Goal: Information Seeking & Learning: Learn about a topic

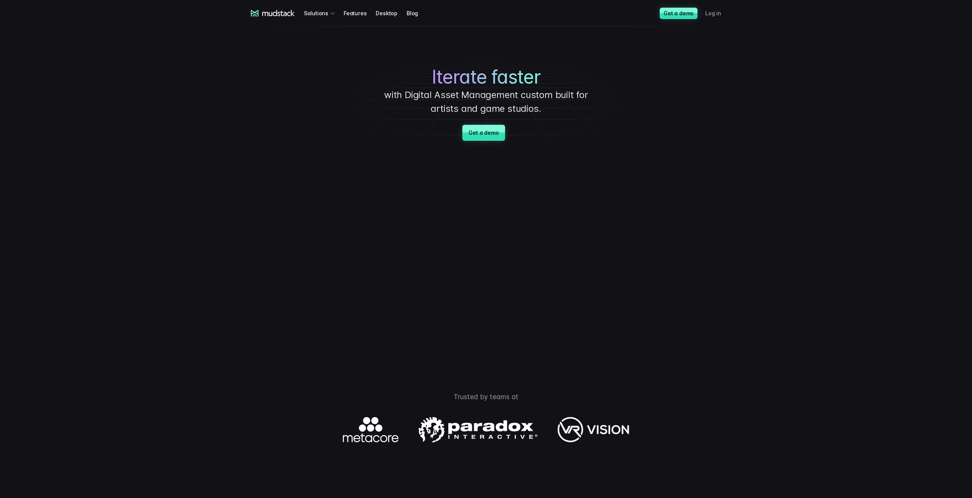
click at [719, 10] on link "Log in" at bounding box center [717, 13] width 25 height 14
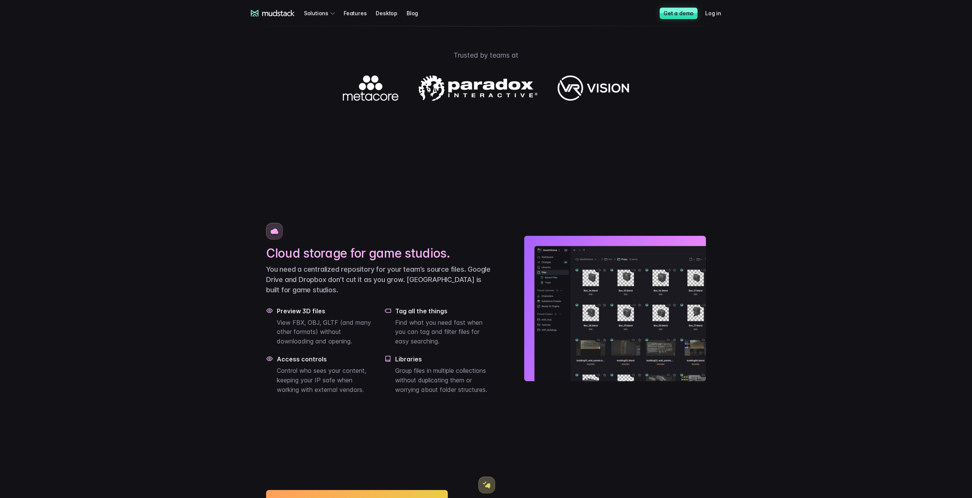
scroll to position [328, 0]
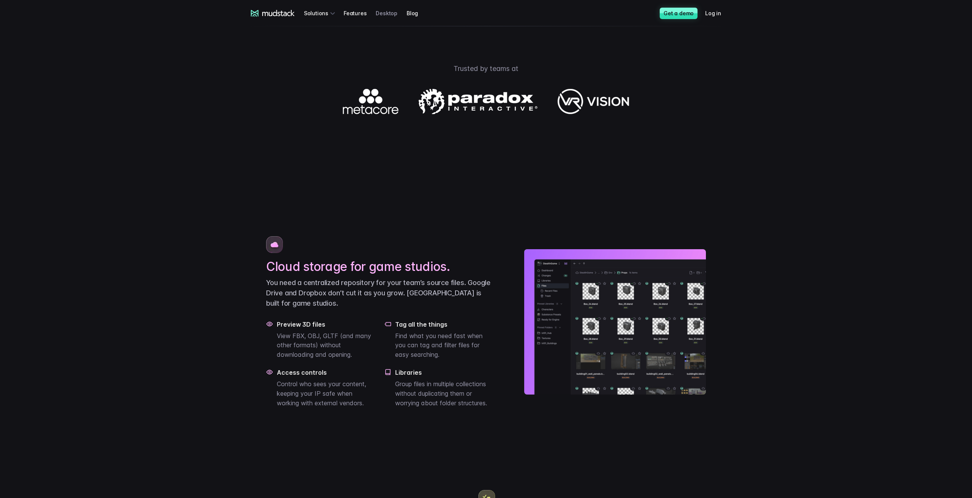
click at [379, 15] on link "Desktop" at bounding box center [391, 13] width 31 height 14
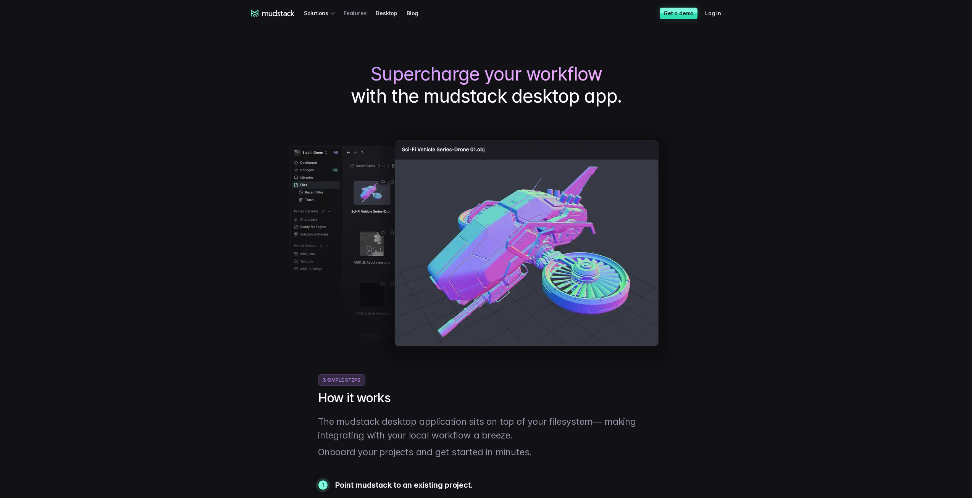
click at [354, 13] on link "Features" at bounding box center [360, 13] width 32 height 14
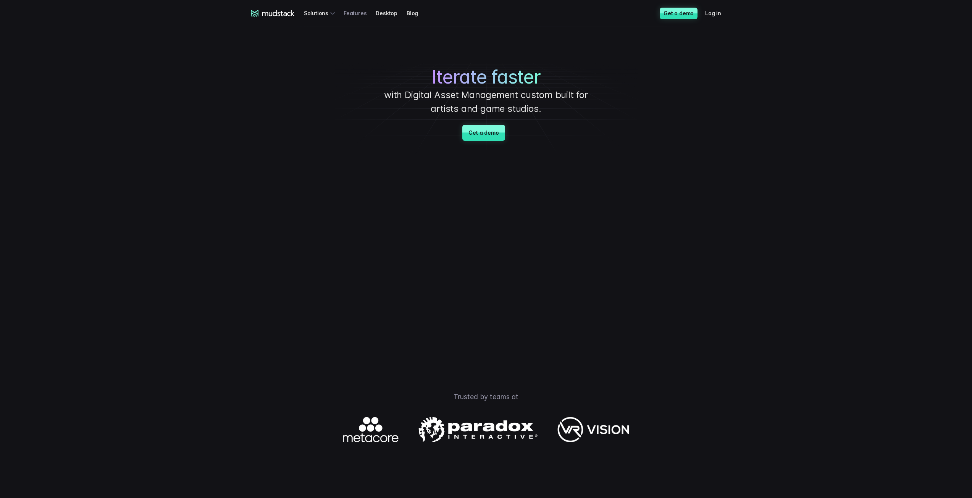
click at [360, 14] on link "Features" at bounding box center [360, 13] width 32 height 14
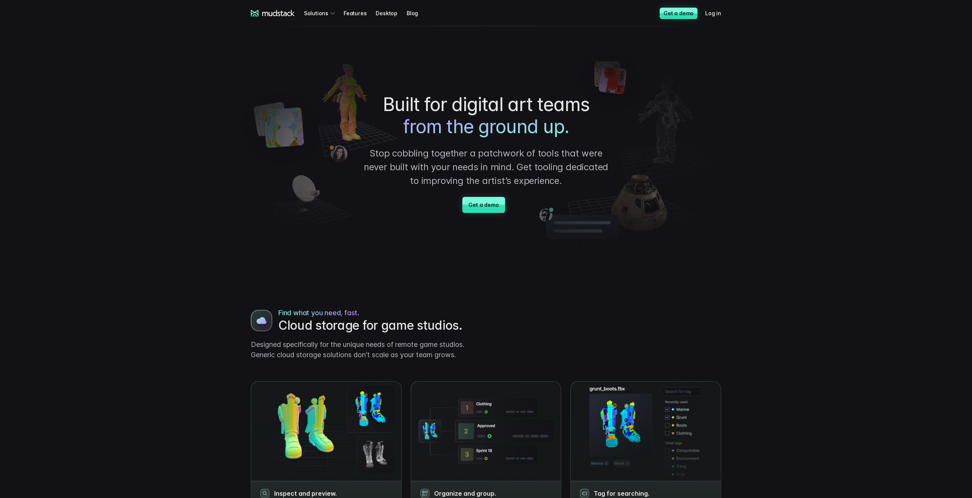
click at [351, 14] on link "Features" at bounding box center [360, 13] width 32 height 14
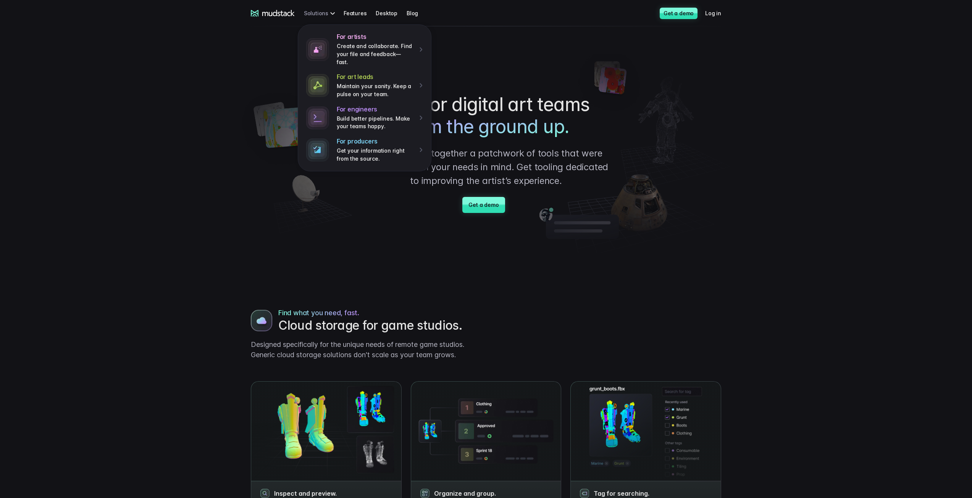
click at [322, 16] on div "For artists Create and collaborate. Find your file and feedback— fast. For art …" at bounding box center [321, 13] width 34 height 14
click at [363, 14] on link "Features" at bounding box center [360, 13] width 32 height 14
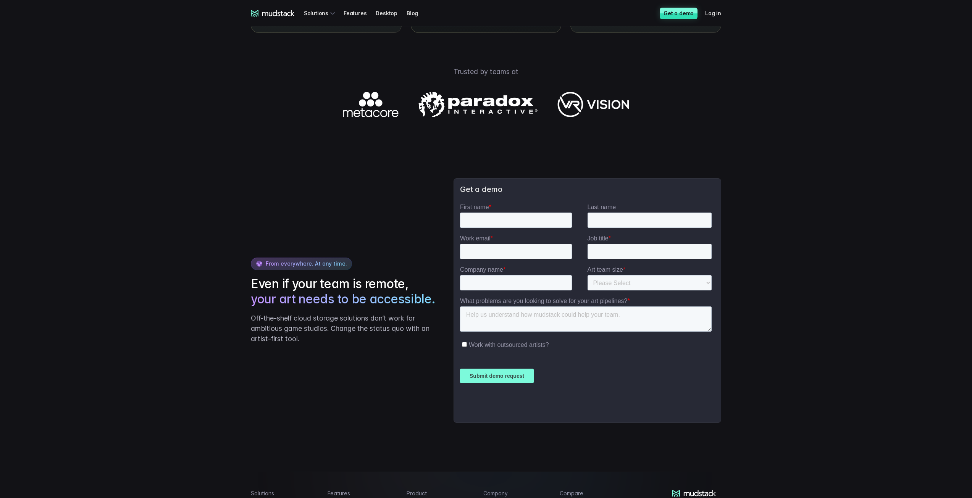
scroll to position [1180, 0]
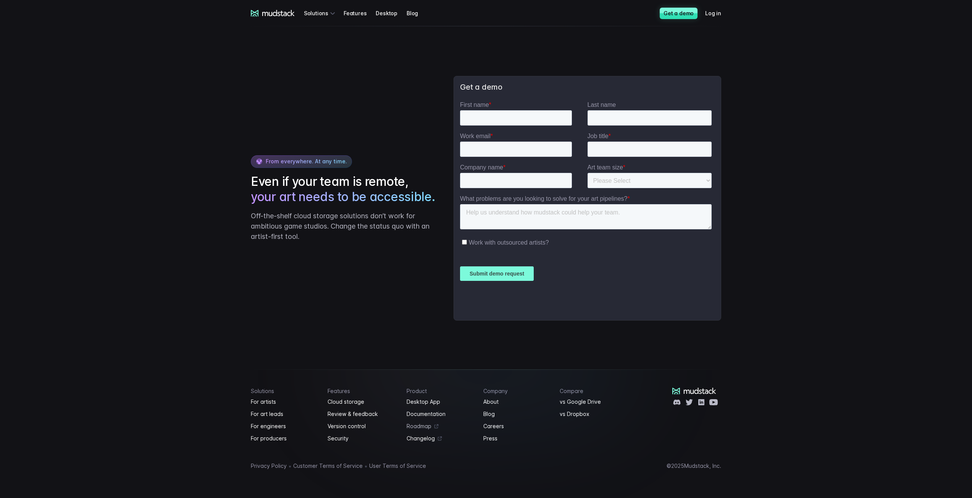
click at [425, 425] on link "Roadmap" at bounding box center [441, 426] width 68 height 9
